Goal: Navigation & Orientation: Find specific page/section

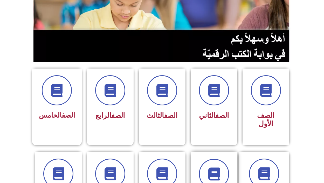
scroll to position [78, 0]
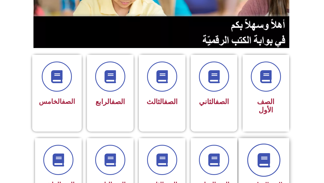
click at [255, 145] on span at bounding box center [263, 159] width 33 height 33
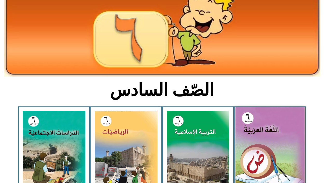
scroll to position [52, 0]
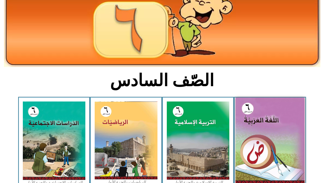
click at [260, 140] on img at bounding box center [270, 141] width 69 height 86
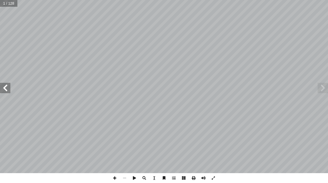
click at [5, 91] on span at bounding box center [5, 88] width 10 height 10
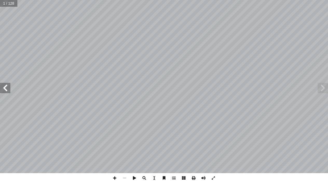
click at [5, 91] on span at bounding box center [5, 88] width 10 height 10
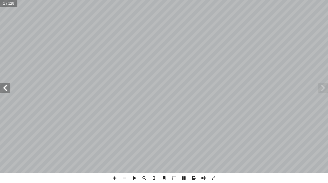
click at [5, 91] on span at bounding box center [5, 88] width 10 height 10
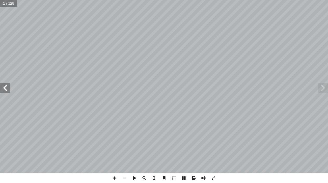
click at [6, 91] on span at bounding box center [5, 88] width 10 height 10
click at [6, 90] on span at bounding box center [5, 88] width 10 height 10
click at [7, 89] on span at bounding box center [5, 88] width 10 height 10
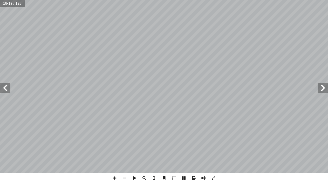
click at [7, 90] on span at bounding box center [5, 88] width 10 height 10
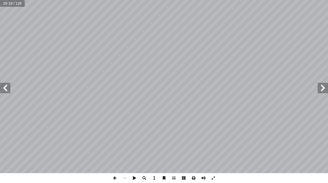
click at [7, 90] on span at bounding box center [5, 88] width 10 height 10
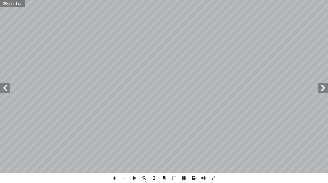
click at [7, 90] on span at bounding box center [5, 88] width 10 height 10
click at [323, 85] on span at bounding box center [322, 88] width 10 height 10
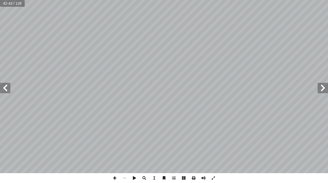
click at [324, 87] on span at bounding box center [322, 88] width 10 height 10
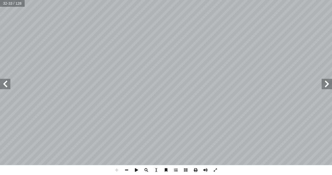
click at [6, 86] on span at bounding box center [5, 84] width 10 height 10
click at [328, 83] on span at bounding box center [327, 84] width 10 height 10
click at [205, 0] on html "الصفحة الرئيسية الصف الأول الصف الثاني الصف الثالث الصف الرابع الصف الخامس الصف…" at bounding box center [166, 17] width 332 height 34
click at [4, 84] on span at bounding box center [5, 84] width 10 height 10
click at [328, 84] on span at bounding box center [327, 84] width 10 height 10
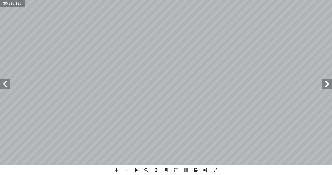
click at [4, 79] on span at bounding box center [5, 84] width 10 height 10
click at [4, 83] on span at bounding box center [5, 84] width 10 height 10
